Goal: Task Accomplishment & Management: Manage account settings

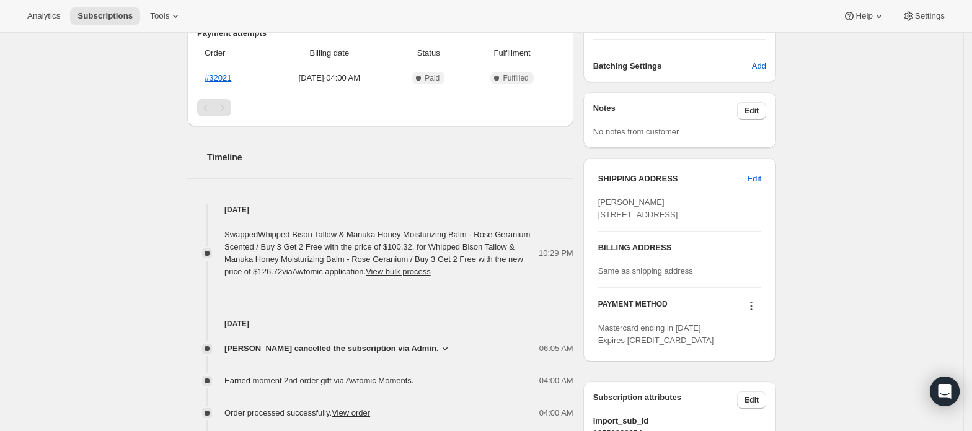
scroll to position [624, 0]
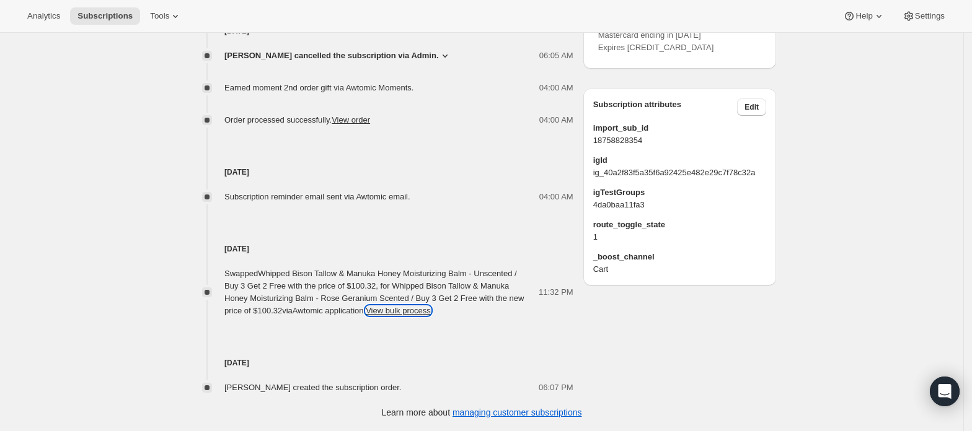
click at [400, 311] on button "View bulk process" at bounding box center [398, 310] width 65 height 9
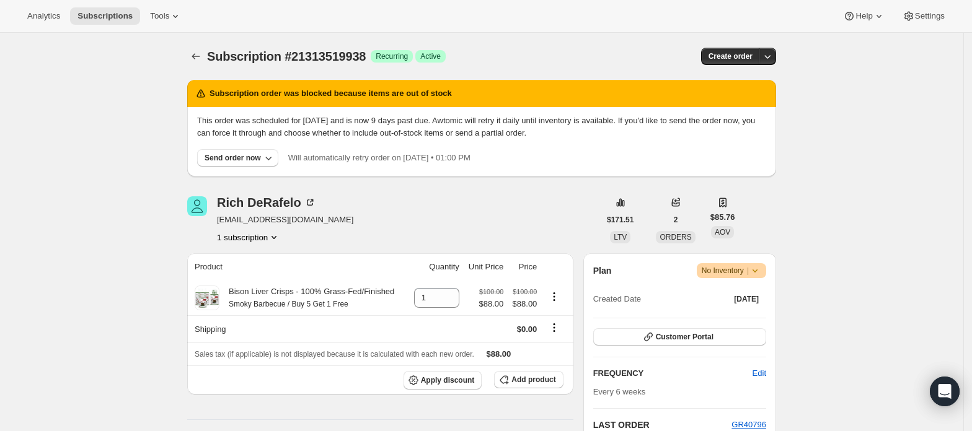
scroll to position [82, 0]
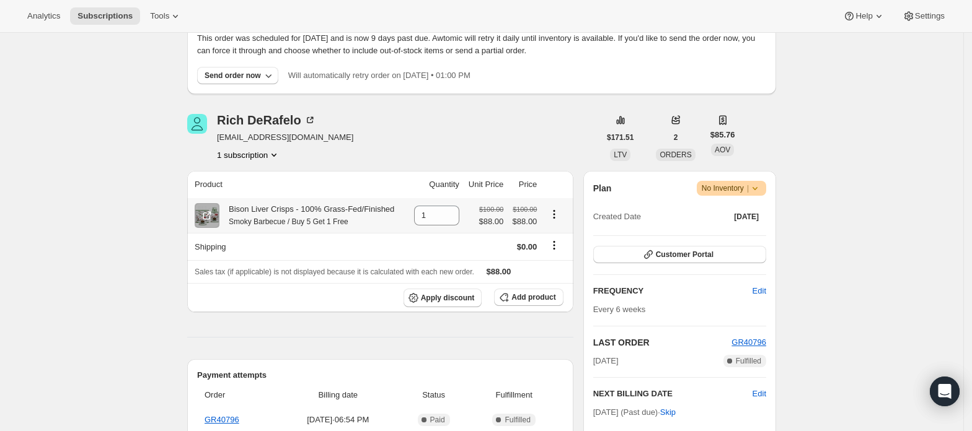
click at [555, 217] on icon "Product actions" at bounding box center [554, 214] width 12 height 12
click at [555, 237] on span "Swap variant" at bounding box center [558, 238] width 46 height 9
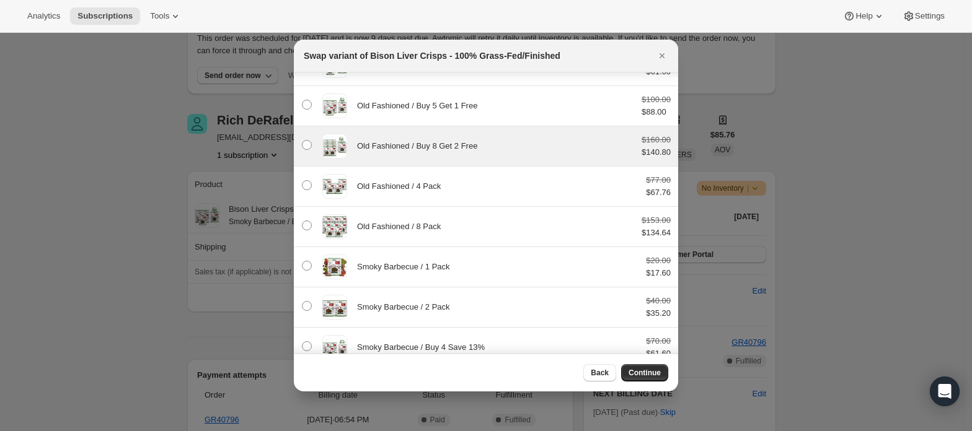
scroll to position [568, 0]
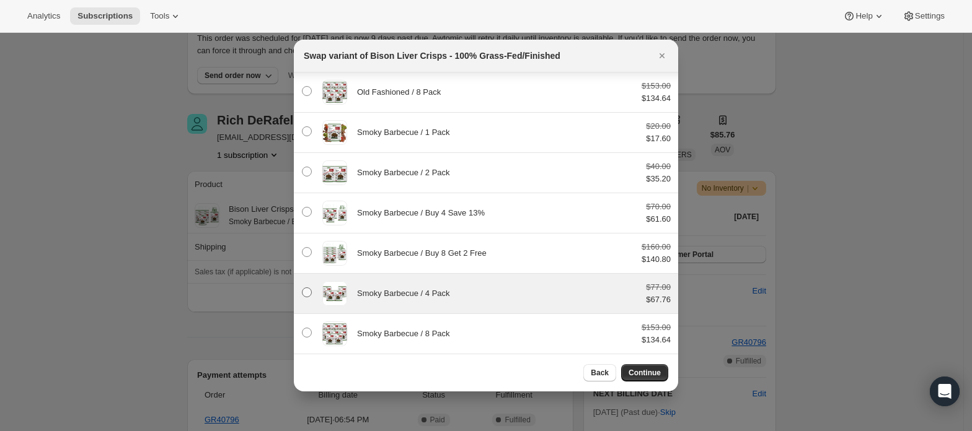
click at [307, 288] on span ":rd4:" at bounding box center [307, 293] width 10 height 10
click at [302, 288] on input ":rd4:" at bounding box center [302, 288] width 1 height 1
radio input "false"
radio input "true"
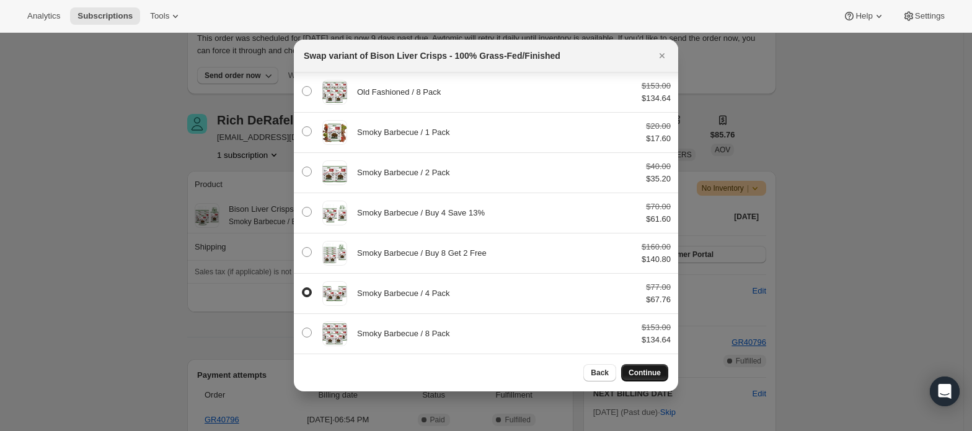
click at [645, 372] on span "Continue" at bounding box center [644, 373] width 32 height 10
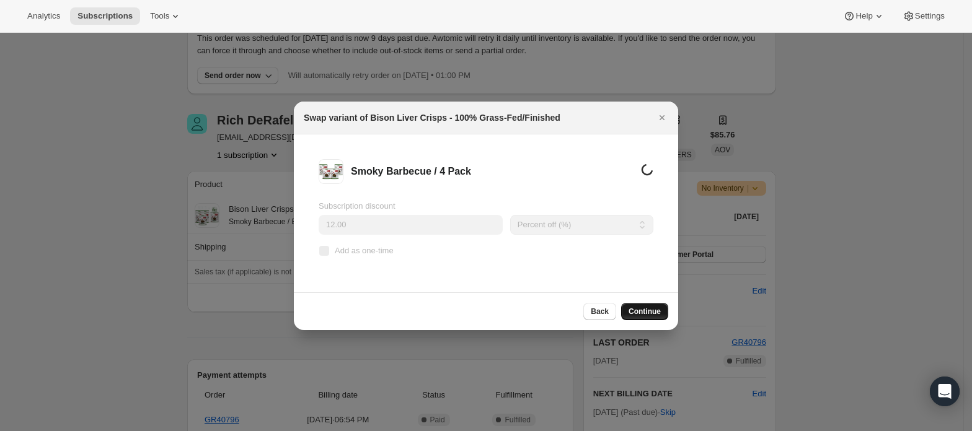
scroll to position [0, 0]
click at [652, 311] on span "Continue" at bounding box center [644, 312] width 32 height 10
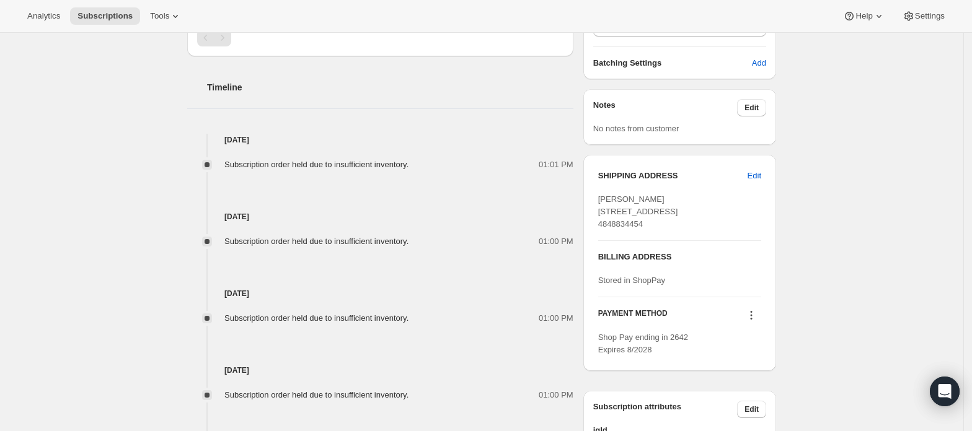
scroll to position [496, 0]
click at [901, 224] on div "Subscription #21313519938. This page is ready Subscription #21313519938 Success…" at bounding box center [481, 80] width 963 height 1087
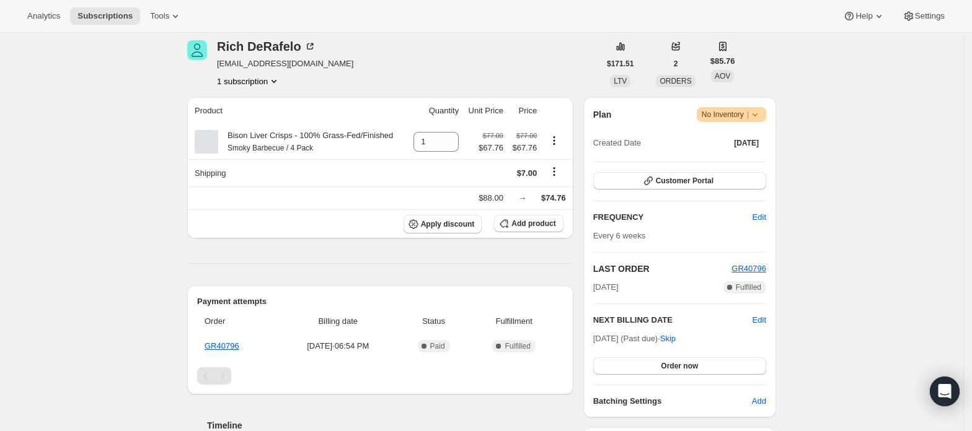
scroll to position [165, 0]
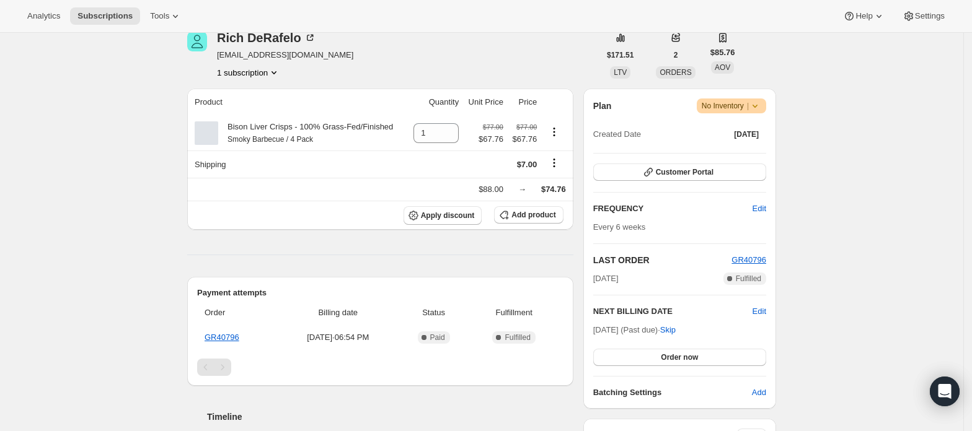
click at [831, 204] on div "Subscription #21313519938. This page is ready Subscription #21313519938 Success…" at bounding box center [481, 411] width 963 height 1087
click at [556, 134] on icon "Product actions" at bounding box center [554, 132] width 12 height 12
click at [558, 126] on icon "Product actions" at bounding box center [554, 132] width 12 height 12
click at [829, 187] on div "Subscription #21313519938. This page is ready Subscription #21313519938 Success…" at bounding box center [481, 411] width 963 height 1087
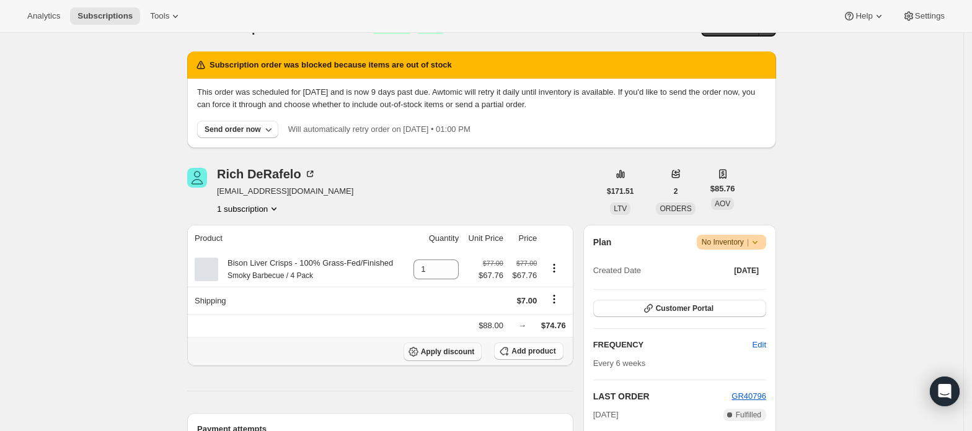
scroll to position [0, 0]
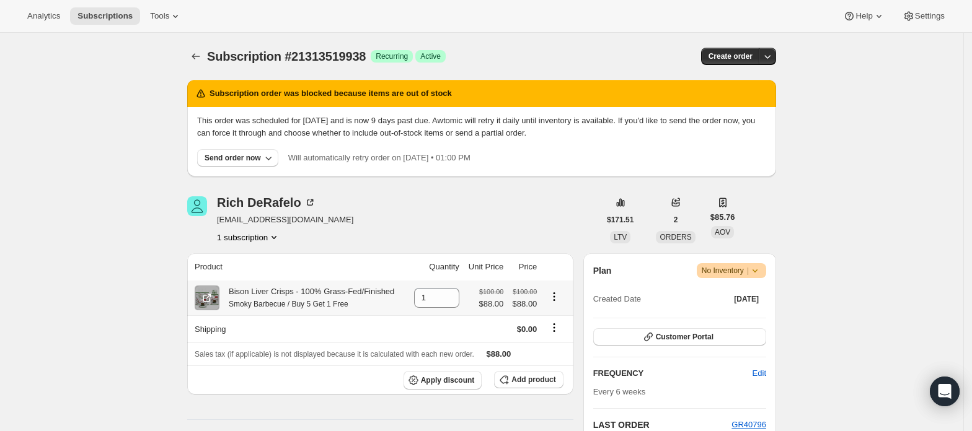
click at [554, 300] on icon "Product actions" at bounding box center [554, 297] width 12 height 12
click at [544, 320] on span "Swap variant" at bounding box center [558, 321] width 46 height 9
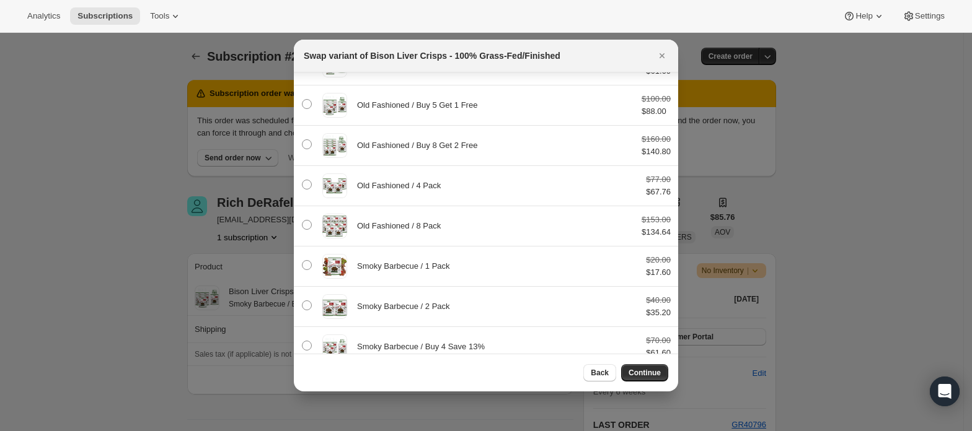
scroll to position [568, 0]
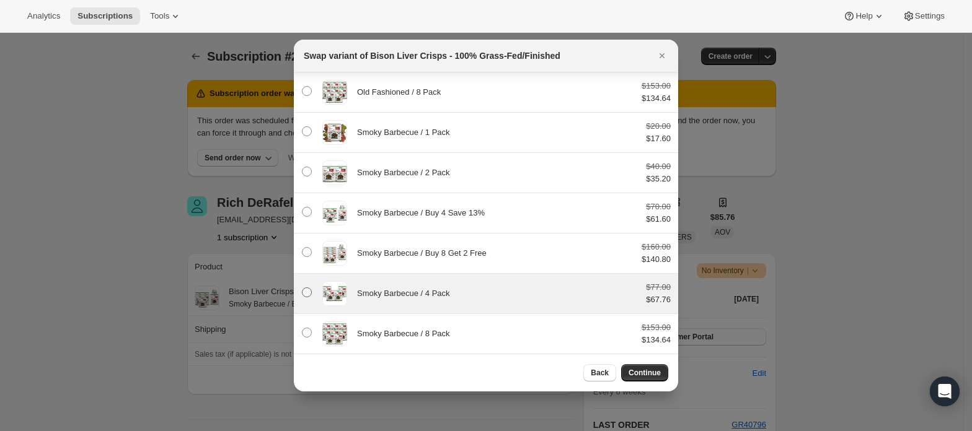
click at [308, 289] on span ":rd4:" at bounding box center [307, 293] width 10 height 10
click at [302, 288] on input ":rd4:" at bounding box center [302, 288] width 1 height 1
radio input "false"
radio input "true"
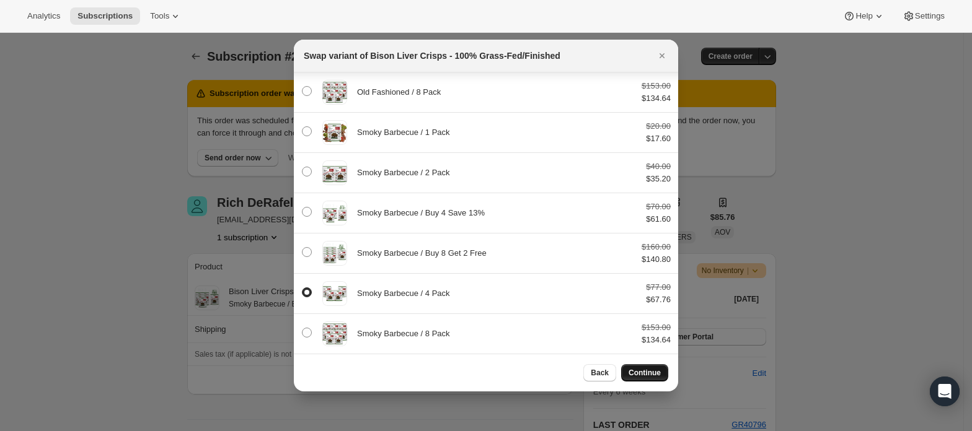
click at [635, 373] on span "Continue" at bounding box center [644, 373] width 32 height 10
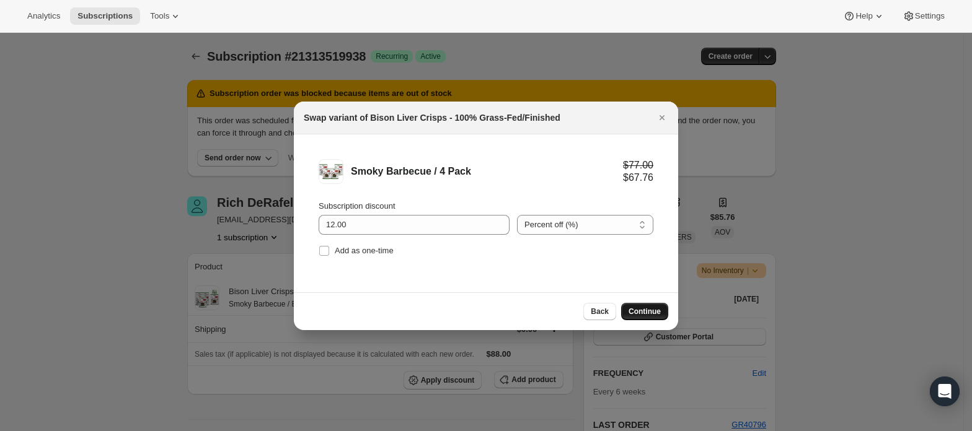
click at [638, 311] on span "Continue" at bounding box center [644, 312] width 32 height 10
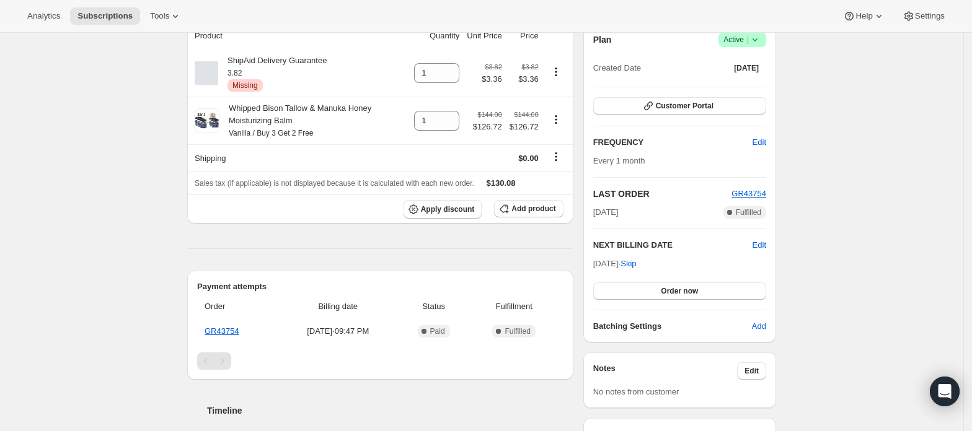
scroll to position [165, 0]
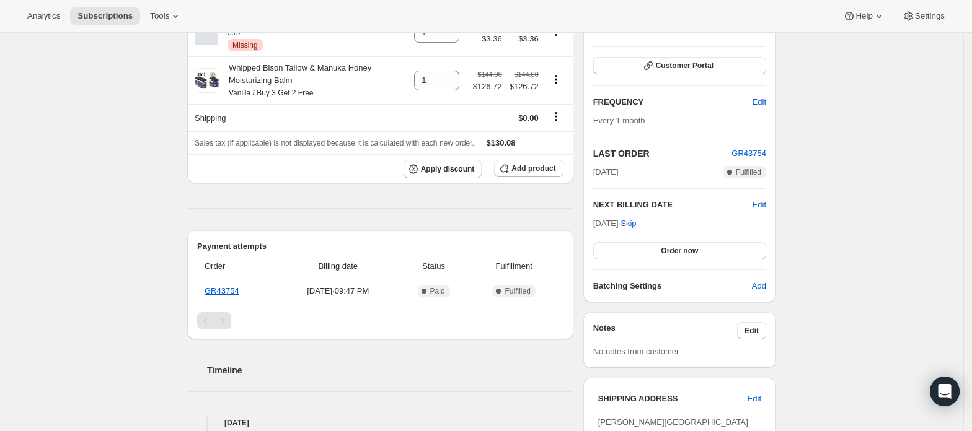
click at [888, 276] on div "Subscription #21575106882. This page is ready Subscription #21575106882 Success…" at bounding box center [481, 358] width 963 height 981
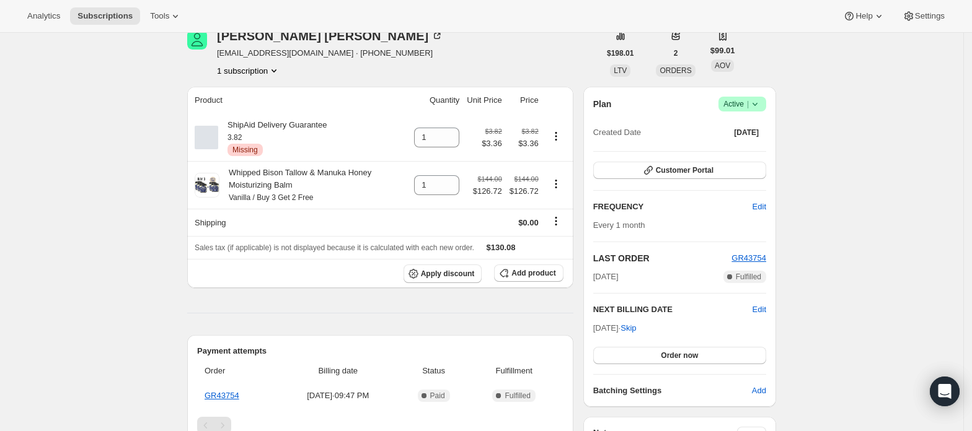
scroll to position [0, 0]
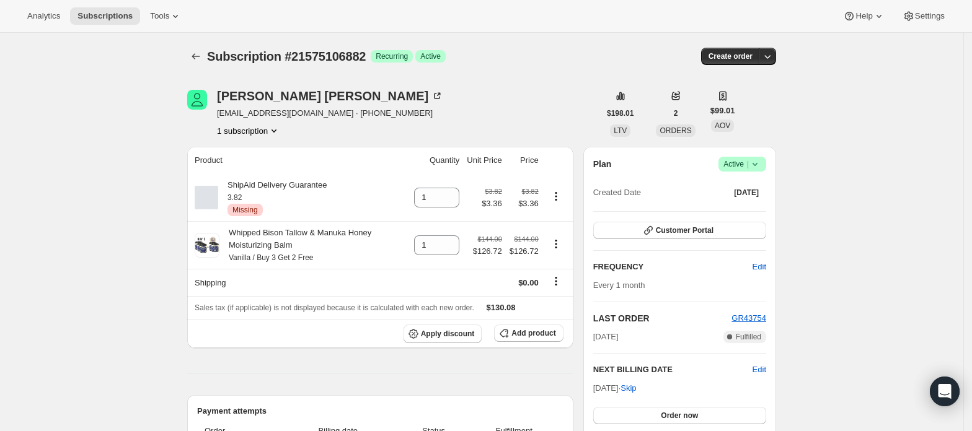
click at [743, 169] on span "Active |" at bounding box center [742, 164] width 38 height 12
click at [736, 206] on span "Cancel subscription" at bounding box center [747, 209] width 70 height 9
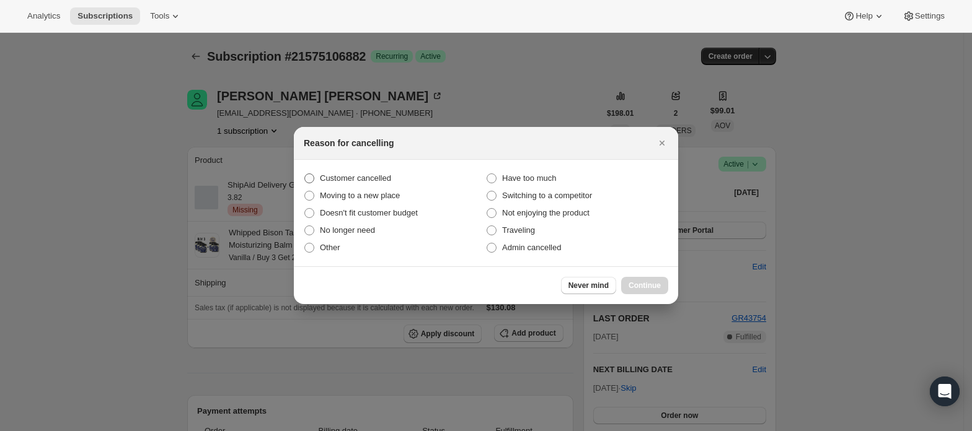
click at [355, 179] on span "Customer cancelled" at bounding box center [355, 178] width 71 height 9
click at [305, 174] on input "Customer cancelled" at bounding box center [304, 174] width 1 height 1
radio input "true"
click at [616, 283] on button "Never mind" at bounding box center [588, 285] width 55 height 17
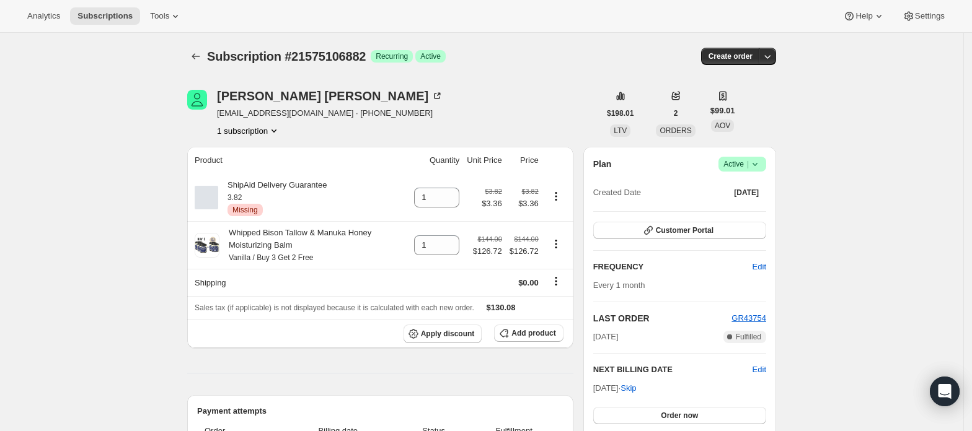
click at [732, 169] on span "Active |" at bounding box center [742, 164] width 38 height 12
click at [746, 213] on span "Cancel subscription" at bounding box center [747, 209] width 70 height 9
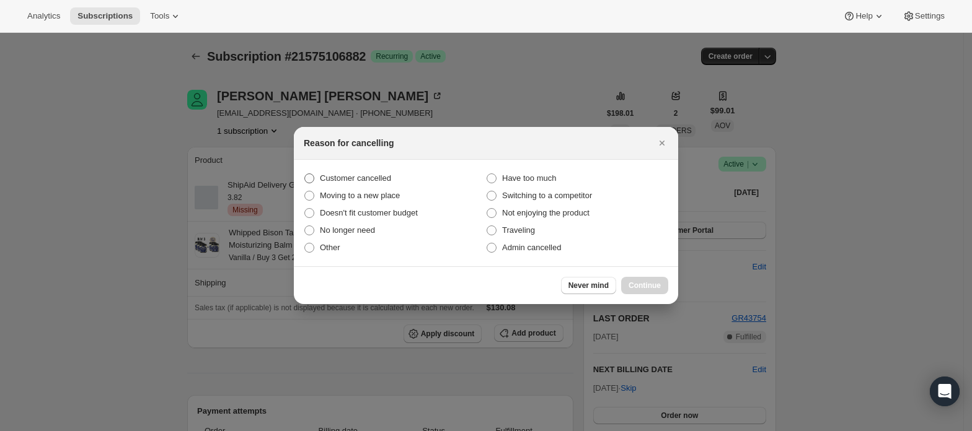
click at [318, 180] on label "Customer cancelled" at bounding box center [395, 178] width 182 height 17
click at [305, 174] on input "Customer cancelled" at bounding box center [304, 174] width 1 height 1
radio input "true"
click at [645, 283] on span "Continue" at bounding box center [644, 286] width 32 height 10
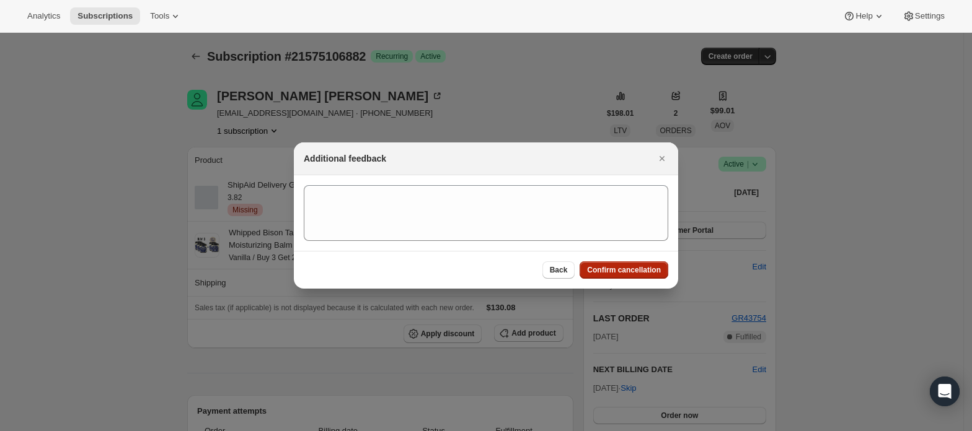
click at [657, 271] on span "Confirm cancellation" at bounding box center [624, 270] width 74 height 10
